Goal: Task Accomplishment & Management: Manage account settings

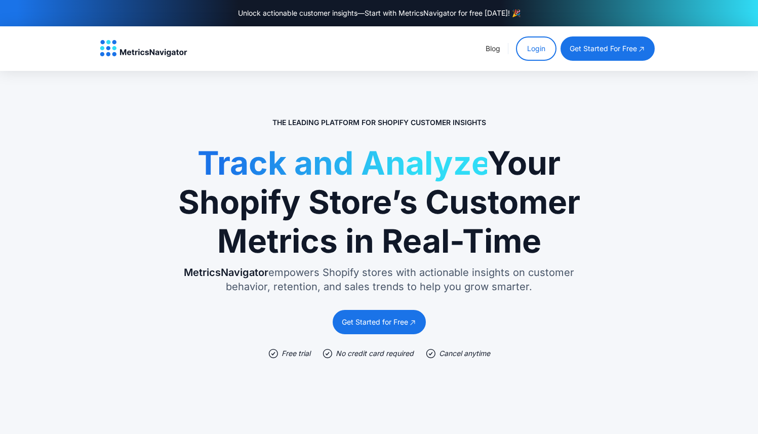
click at [540, 49] on link "Login" at bounding box center [536, 48] width 40 height 24
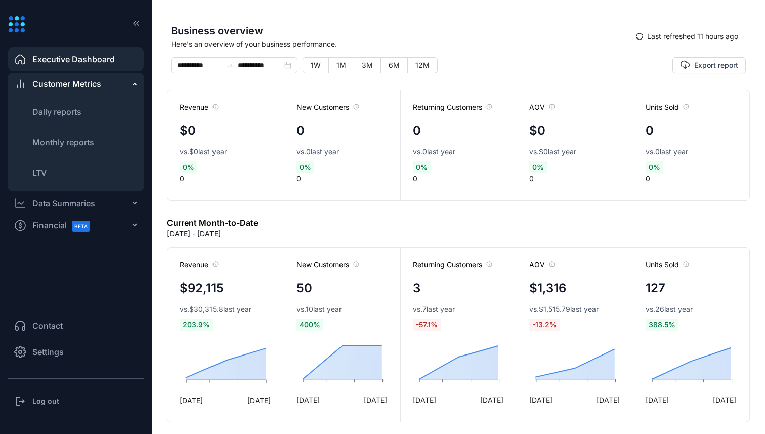
click at [56, 397] on h3 "Log out" at bounding box center [45, 401] width 27 height 10
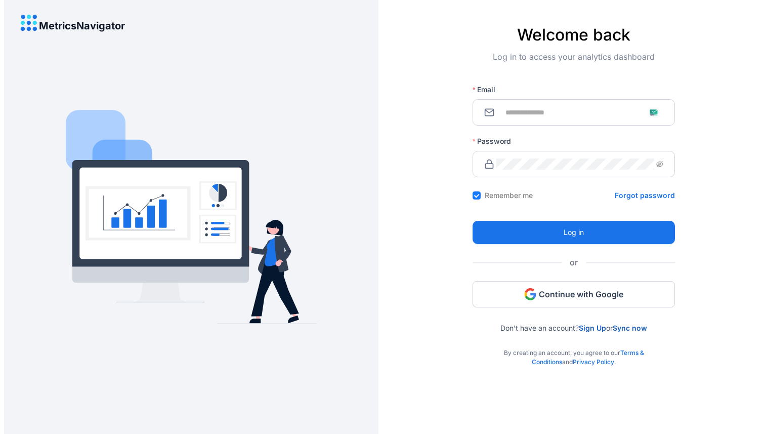
click at [555, 130] on div "Email" at bounding box center [574, 105] width 202 height 52
click at [551, 110] on input "Email" at bounding box center [580, 112] width 167 height 11
type input "**********"
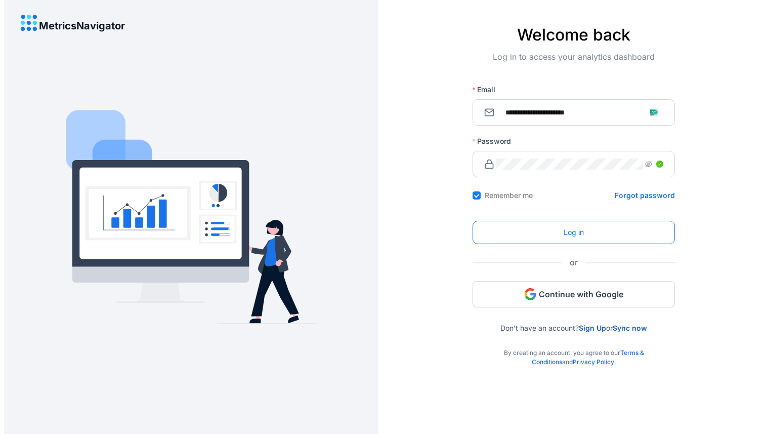
click at [555, 229] on button "Log in" at bounding box center [574, 232] width 202 height 23
